Goal: Task Accomplishment & Management: Complete application form

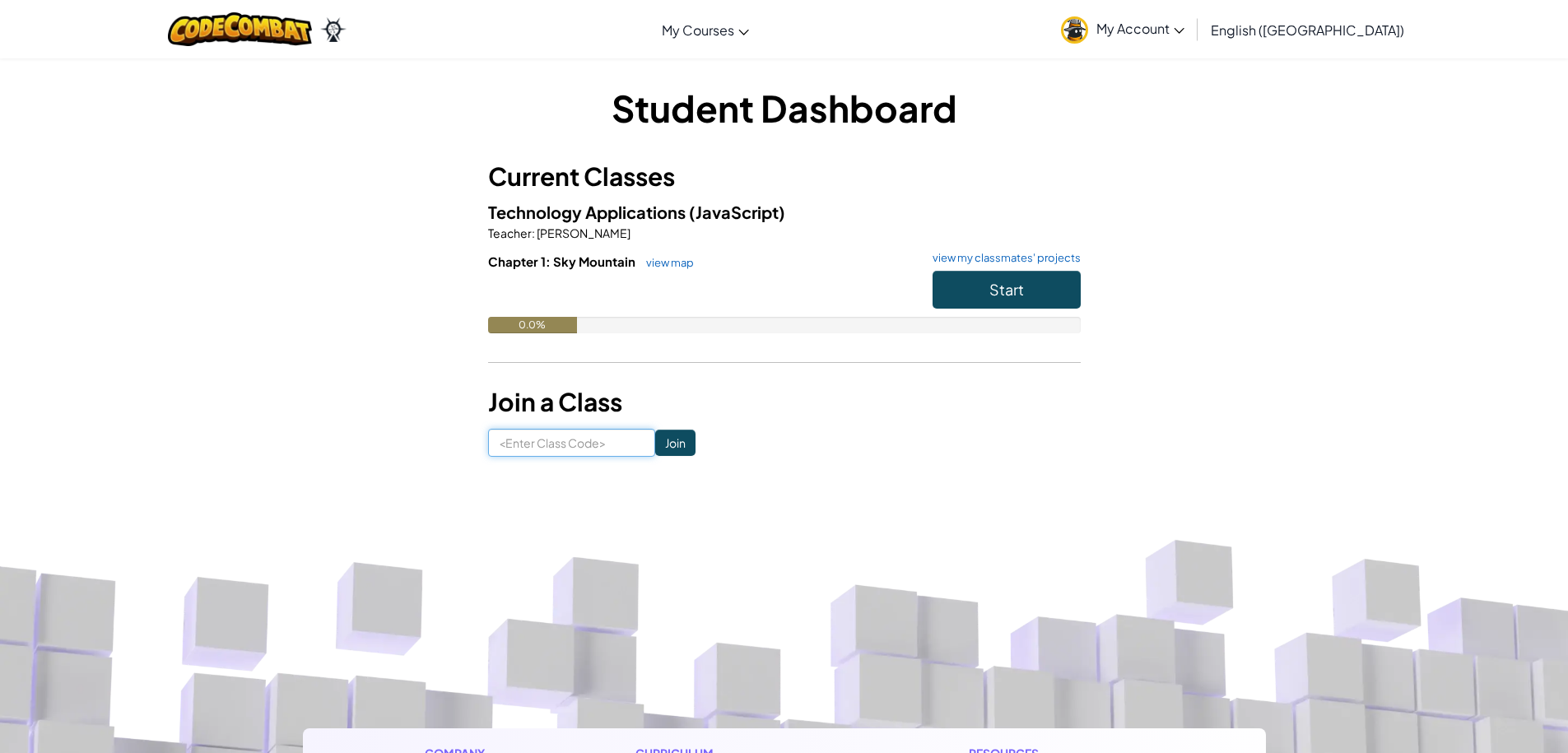
drag, startPoint x: 567, startPoint y: 442, endPoint x: 565, endPoint y: 450, distance: 8.2
click at [567, 444] on input at bounding box center [571, 443] width 167 height 28
type input "sk767yu"
click input "Join" at bounding box center [675, 442] width 40 height 26
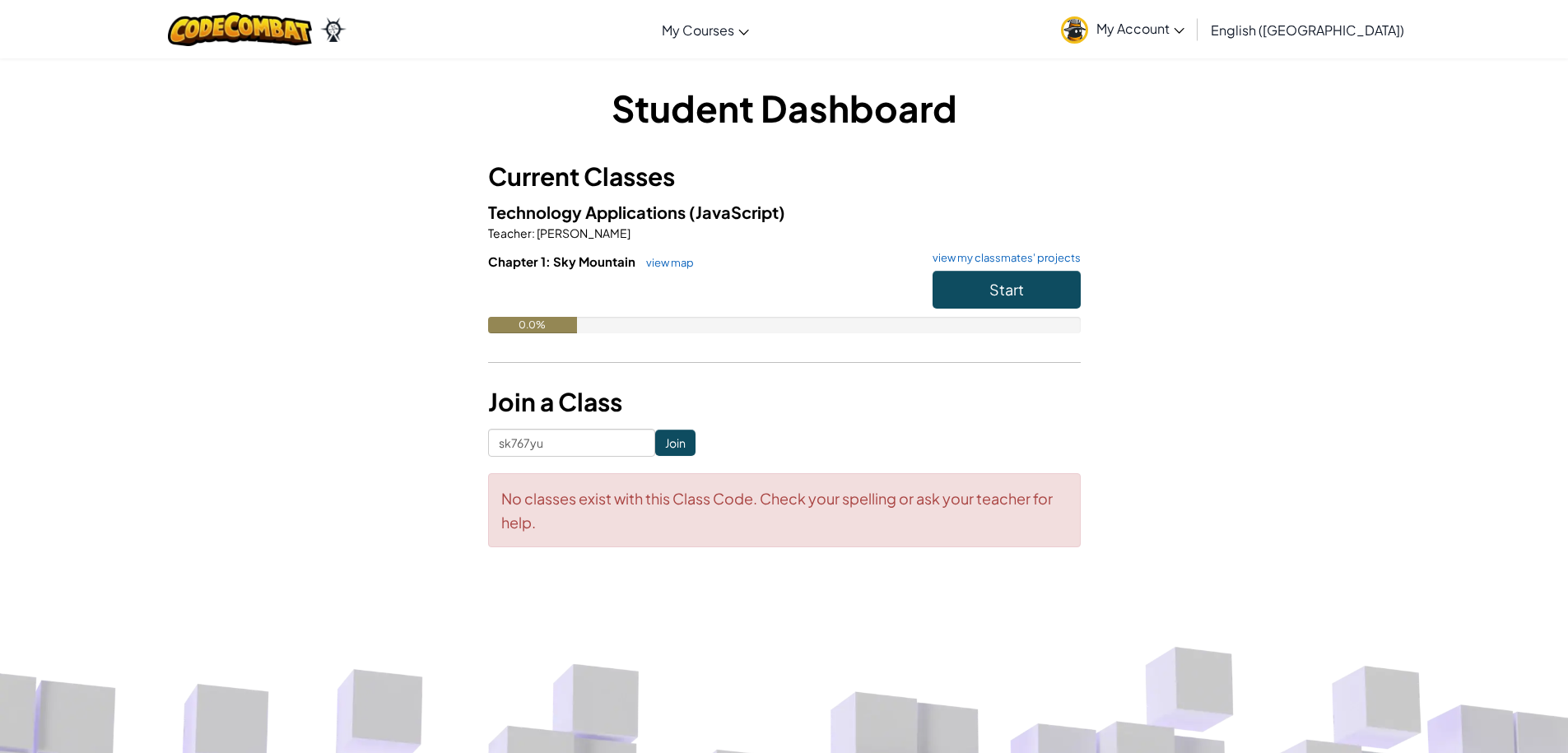
click at [586, 465] on form "sk767yu Join No classes exist with this Class Code. Check your spelling or ask …" at bounding box center [784, 488] width 593 height 119
click at [590, 429] on input "sk767yu" at bounding box center [571, 443] width 167 height 28
type input "s"
click at [657, 434] on input "Join" at bounding box center [675, 442] width 40 height 26
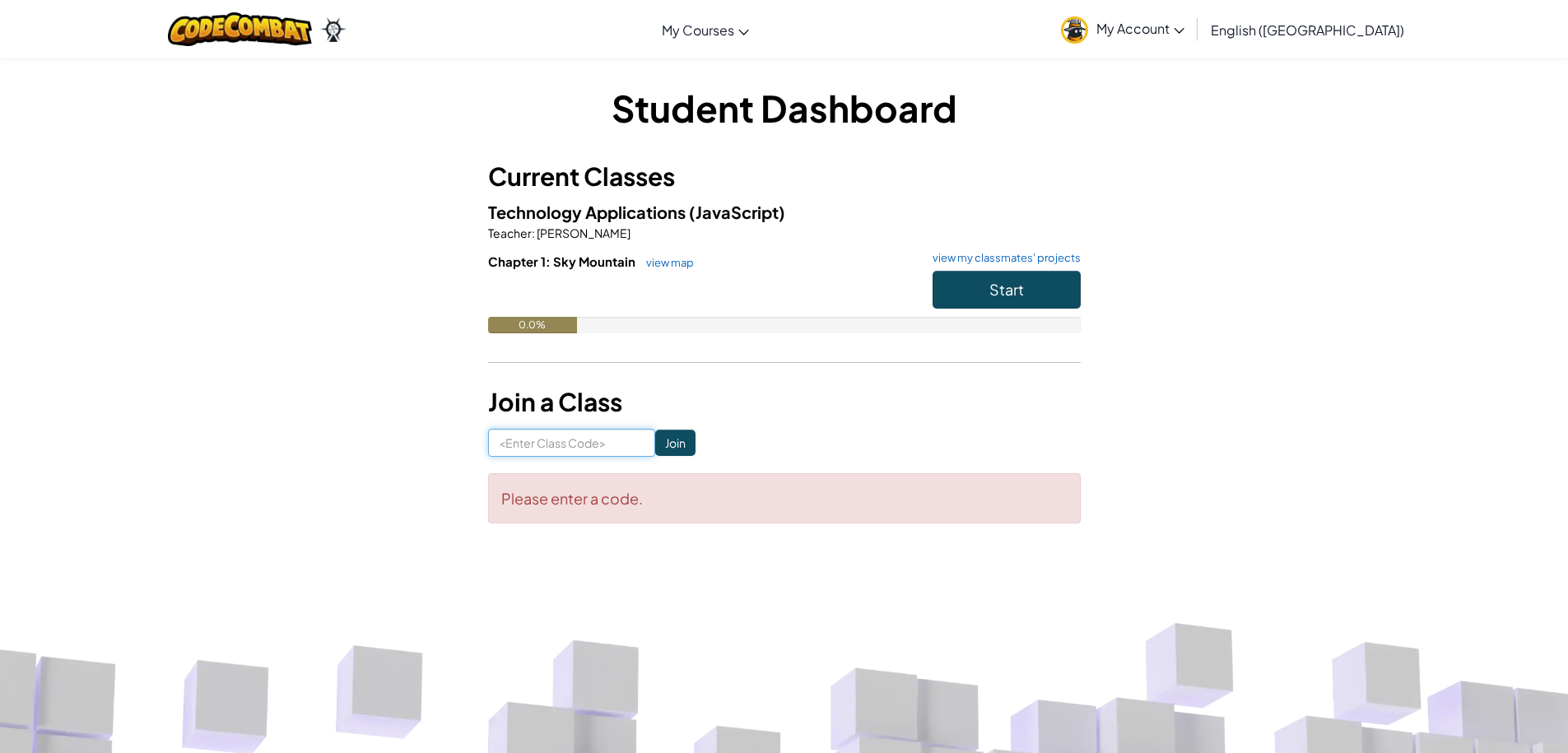
click at [536, 447] on input at bounding box center [571, 443] width 167 height 28
type input "HOrsepoweapple"
click input "Join" at bounding box center [675, 442] width 40 height 26
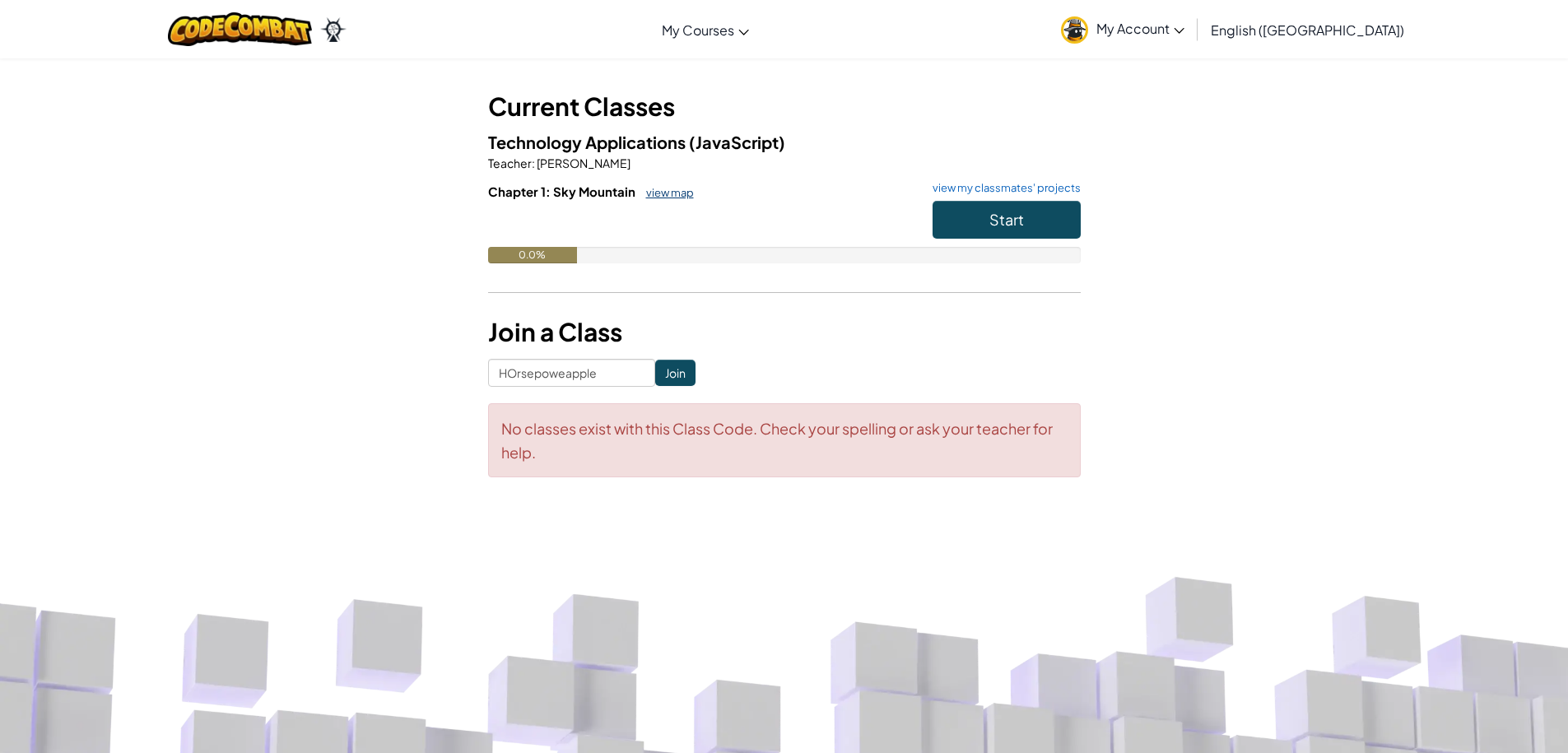
scroll to position [164, 0]
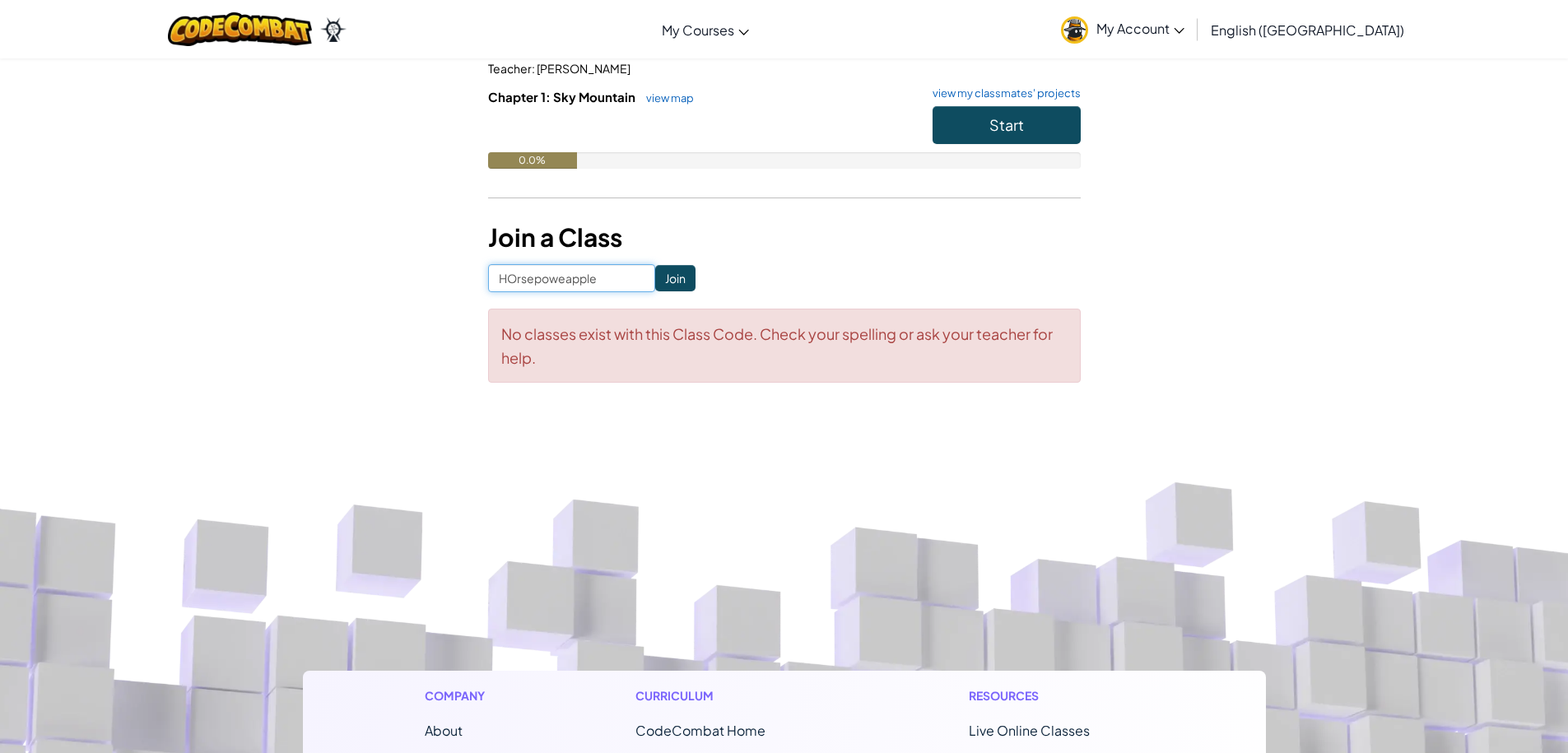
click at [514, 283] on input "HOrsepoweapple" at bounding box center [571, 278] width 167 height 28
type input "Horsepoweapple"
click input "Join" at bounding box center [675, 278] width 40 height 26
click at [504, 278] on input "Horsepoweapple" at bounding box center [571, 278] width 167 height 28
click at [536, 288] on input "Horsepoweapple" at bounding box center [571, 278] width 167 height 28
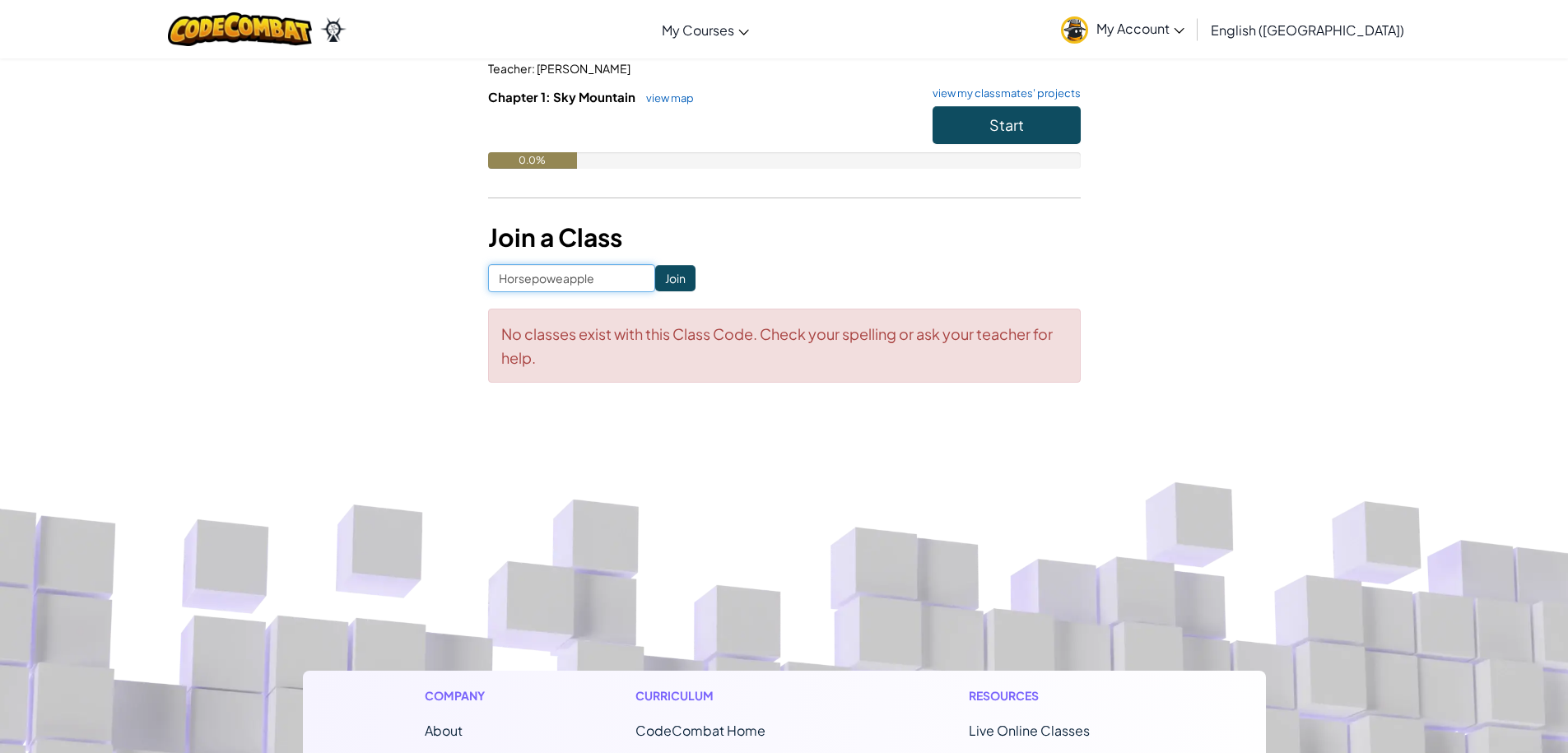
click at [542, 280] on input "Horsepoweapple" at bounding box center [571, 278] width 167 height 28
click at [530, 278] on input "Horsepoweapple" at bounding box center [571, 278] width 167 height 28
click at [537, 276] on input "Horsepoweapple" at bounding box center [571, 278] width 167 height 28
click at [568, 277] on input "HorsePoweapple" at bounding box center [571, 278] width 167 height 28
type input "HorsePoweApple"
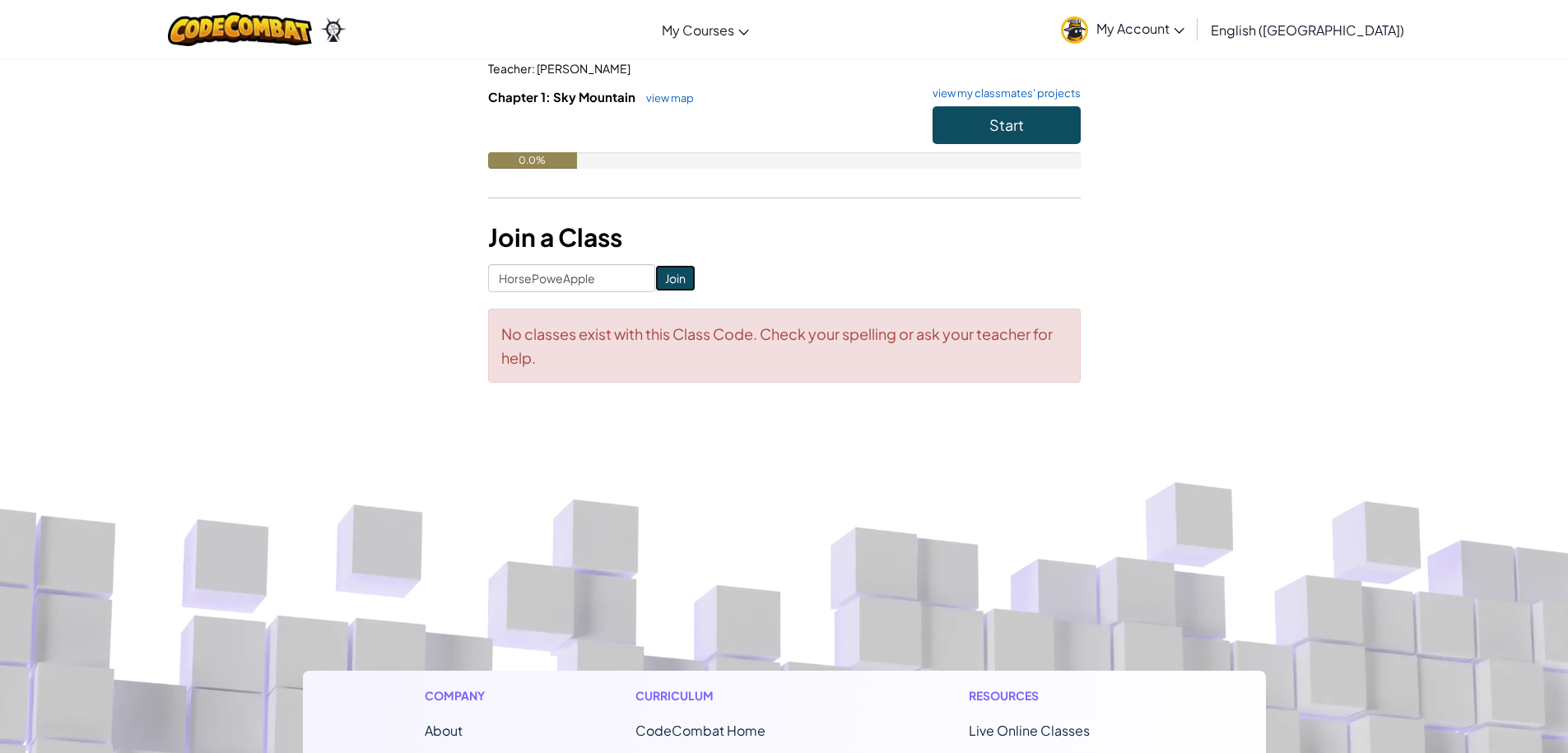
click at [656, 280] on input "Join" at bounding box center [675, 278] width 40 height 26
click at [558, 282] on input "HorsePoweApple" at bounding box center [571, 278] width 167 height 28
click at [559, 276] on input "HorsePoweApple" at bounding box center [571, 278] width 167 height 28
type input "HorsePowerApple"
click input "Join" at bounding box center [675, 278] width 40 height 26
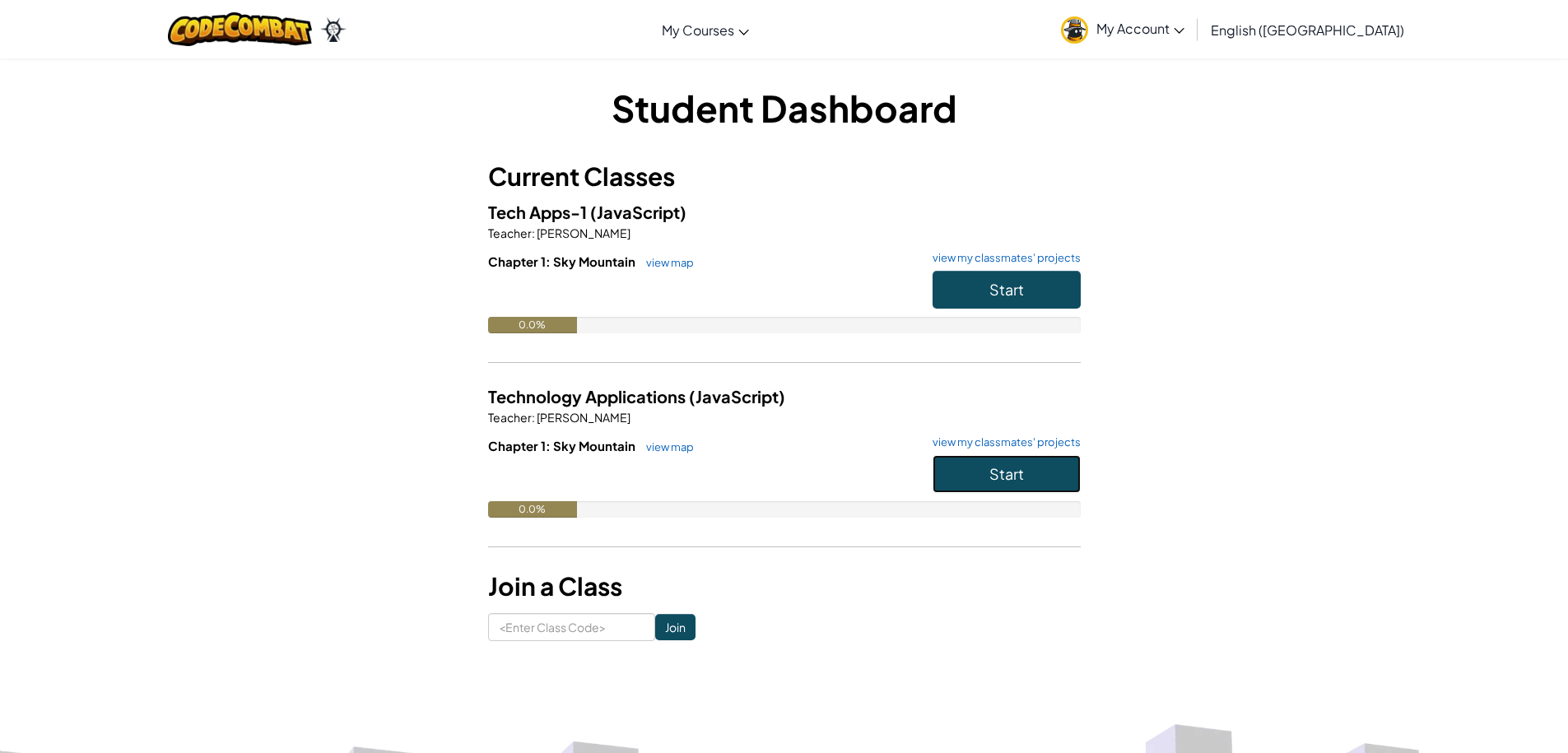
drag, startPoint x: 968, startPoint y: 487, endPoint x: 963, endPoint y: 453, distance: 34.4
click at [968, 465] on button "Start" at bounding box center [1006, 473] width 148 height 38
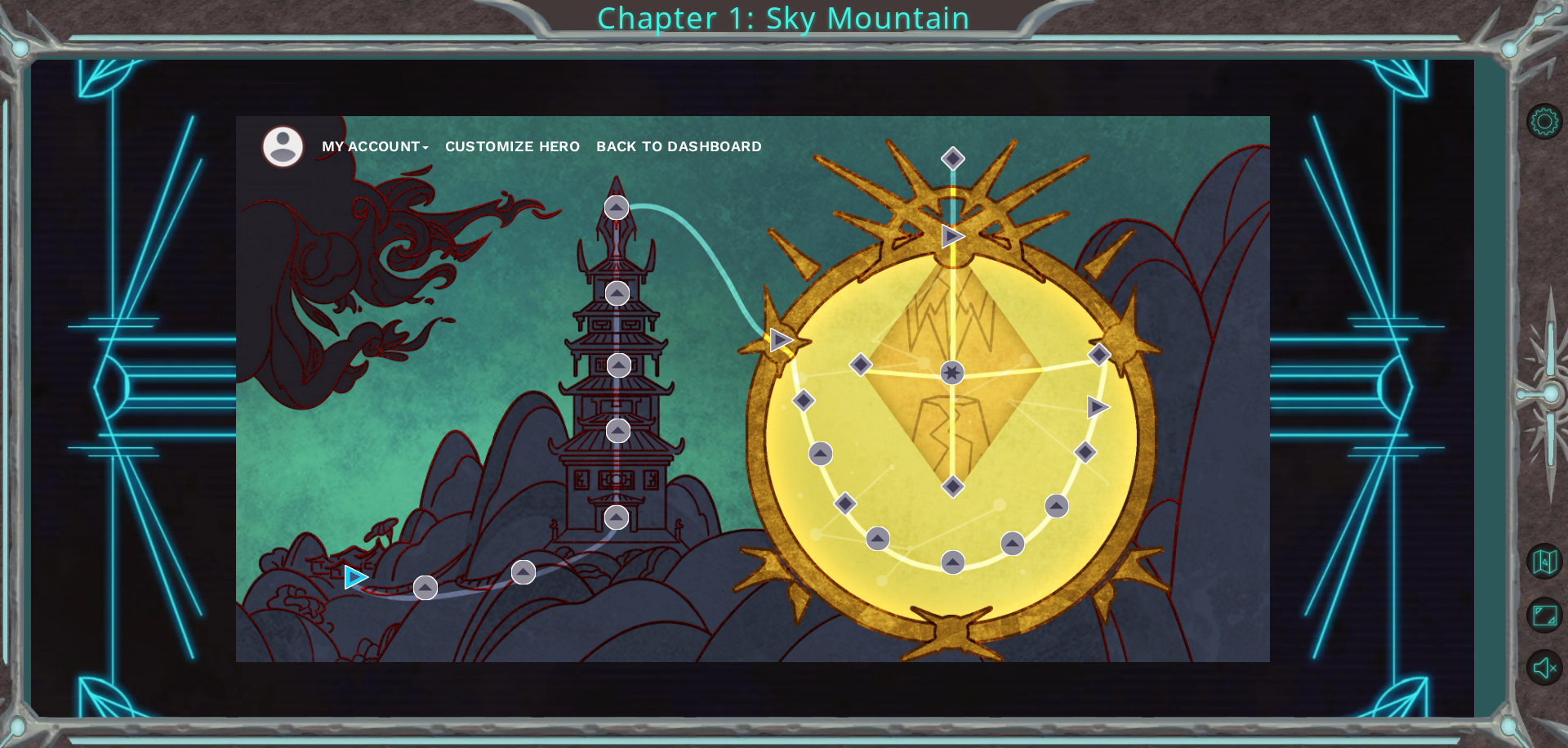
click at [350, 563] on div "My Account Customize Hero Back to Dashboard" at bounding box center [753, 389] width 1034 height 546
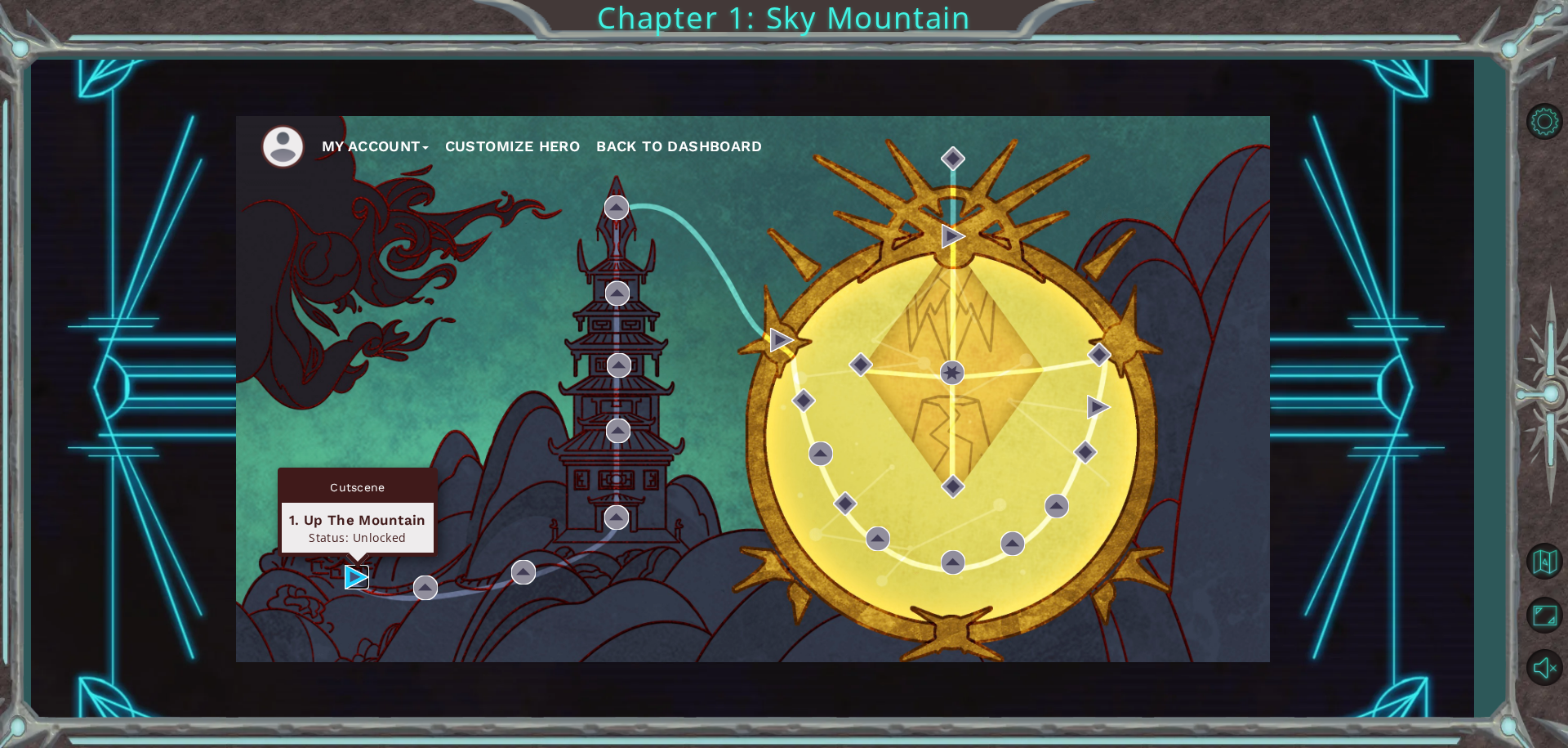
click at [347, 580] on img at bounding box center [356, 577] width 24 height 24
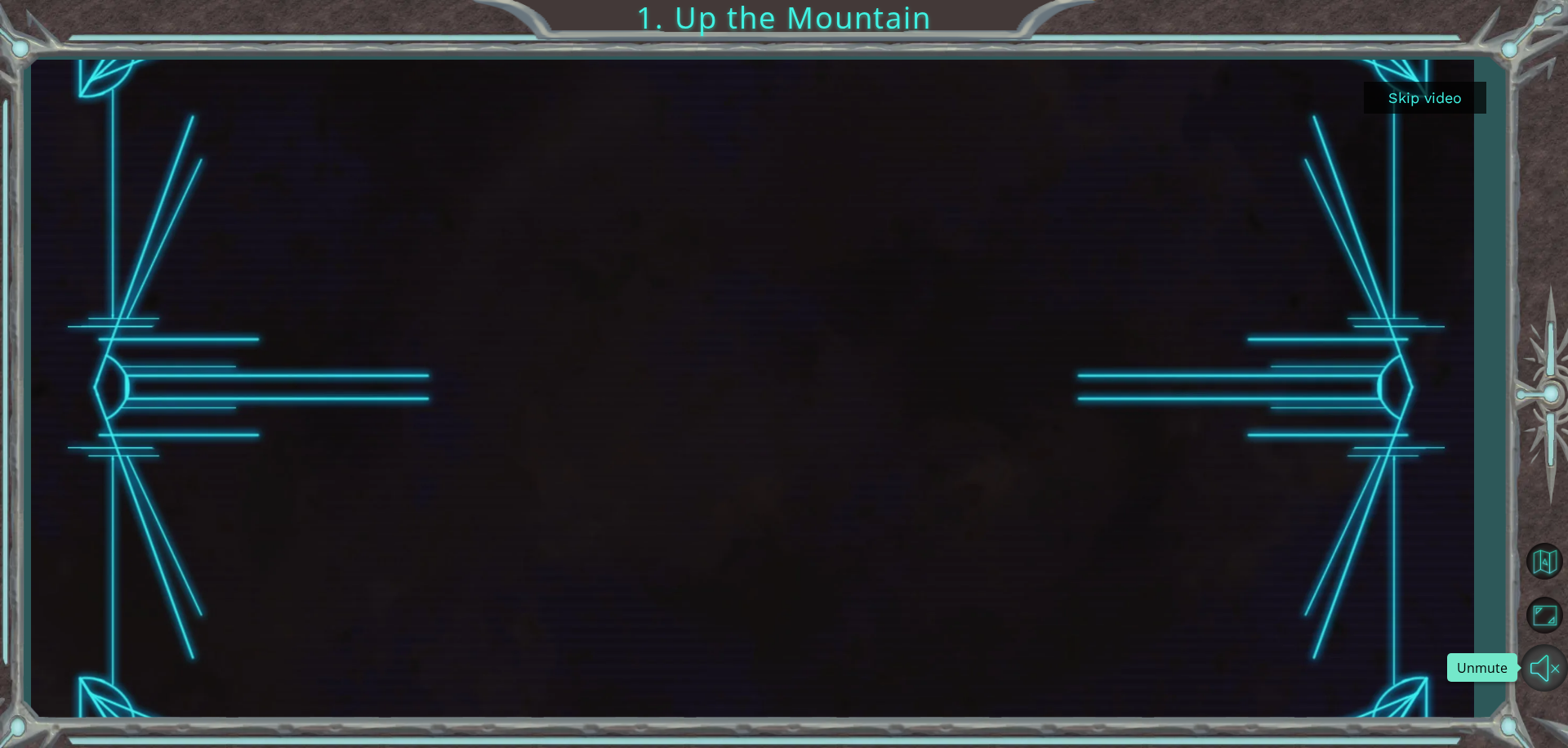
click at [1534, 675] on button "Unmute" at bounding box center [1544, 667] width 48 height 48
